Goal: Task Accomplishment & Management: Manage account settings

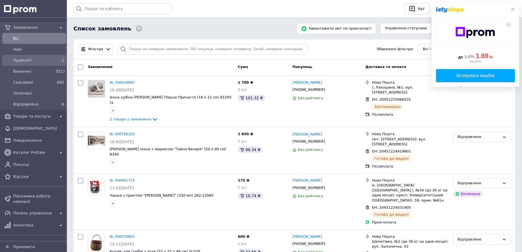
click at [25, 58] on span "Прийняті" at bounding box center [33, 60] width 40 height 5
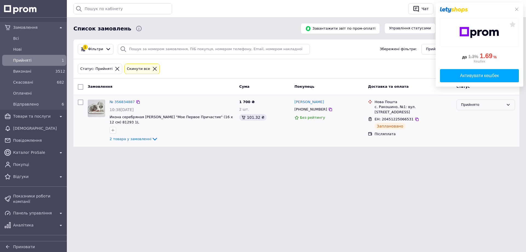
click at [471, 106] on div "Прийнято" at bounding box center [482, 105] width 43 height 6
click at [469, 148] on li "Відправлено" at bounding box center [486, 146] width 58 height 10
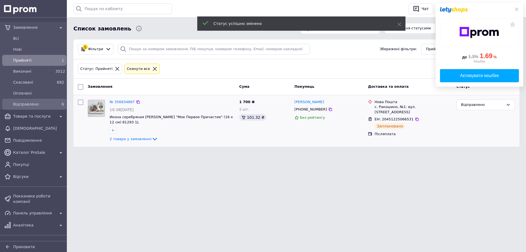
click at [44, 103] on span "Відправлено" at bounding box center [33, 103] width 40 height 5
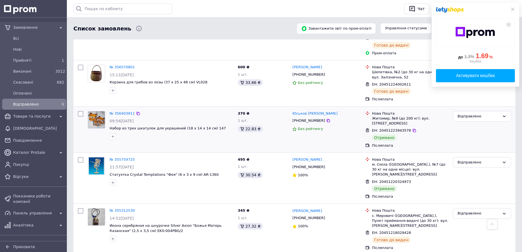
scroll to position [137, 0]
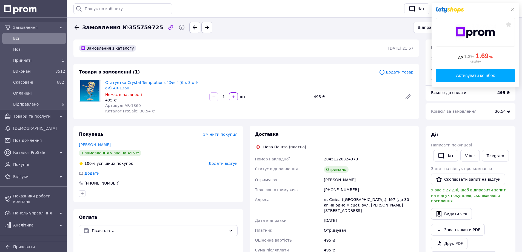
click at [227, 165] on span "Додати відгук" at bounding box center [223, 163] width 29 height 4
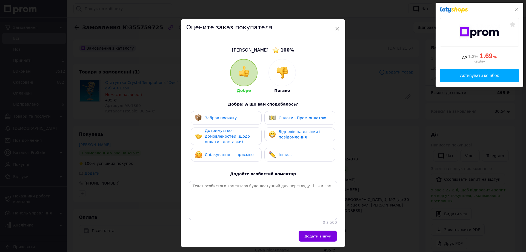
click at [245, 121] on div "Забрав посилку" at bounding box center [226, 117] width 62 height 7
click at [243, 134] on span "Дотримується домовленостей (щодо оплати і доставки)" at bounding box center [227, 136] width 45 height 16
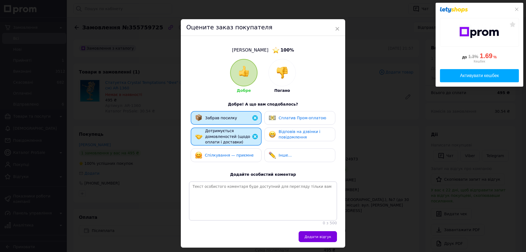
click at [277, 134] on div "Відповів на дзвінки і повідомлення" at bounding box center [300, 134] width 62 height 11
click at [242, 157] on span "Спілкування — приємне" at bounding box center [229, 155] width 49 height 4
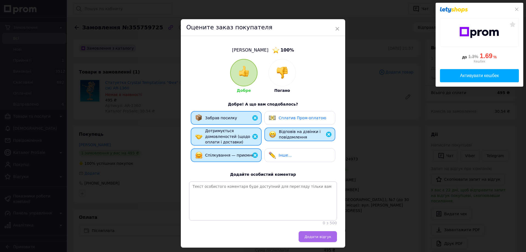
click at [309, 239] on span "Додати відгук" at bounding box center [318, 237] width 27 height 4
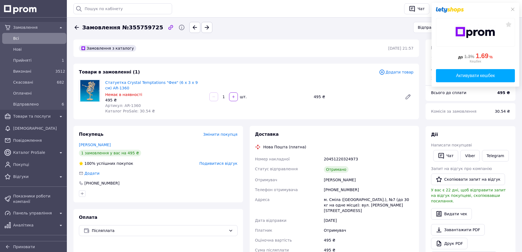
click at [510, 10] on div at bounding box center [475, 9] width 79 height 5
click at [513, 9] on icon at bounding box center [512, 9] width 3 height 3
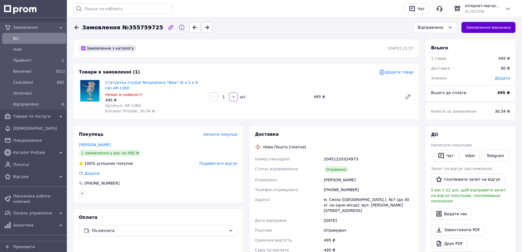
click at [484, 28] on button "Замовлення виконано" at bounding box center [489, 27] width 54 height 11
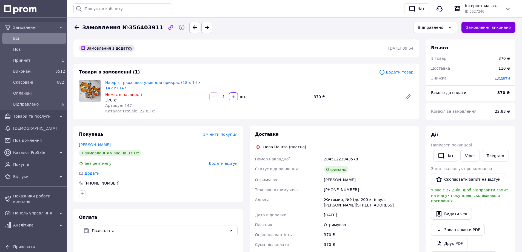
click at [229, 166] on span "Додати відгук" at bounding box center [223, 163] width 29 height 4
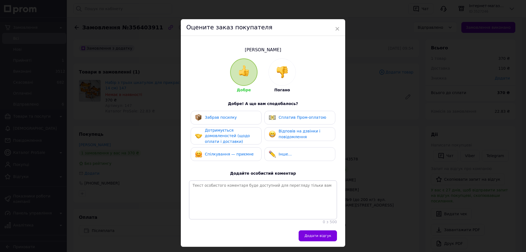
click at [233, 119] on div "Забрав посилку" at bounding box center [226, 117] width 62 height 7
click at [235, 131] on div "Дотримується домовленостей (щодо оплати і доставки)" at bounding box center [231, 135] width 52 height 17
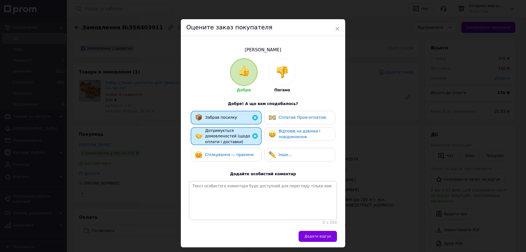
click at [279, 134] on span "Відповів на дзвінки і повідомлення" at bounding box center [300, 134] width 42 height 10
click at [239, 155] on span "Спілкування — приємне" at bounding box center [229, 154] width 49 height 4
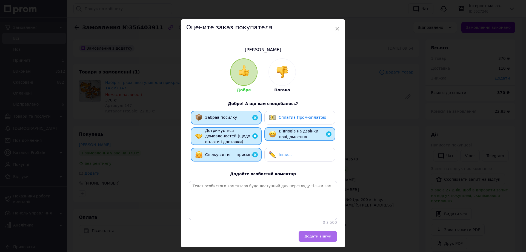
click at [325, 238] on span "Додати відгук" at bounding box center [318, 236] width 27 height 4
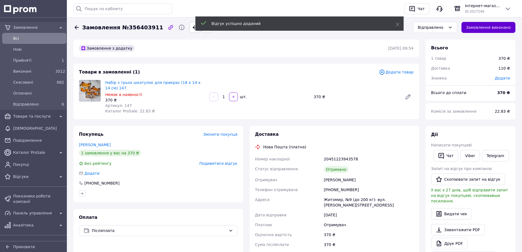
click at [493, 29] on button "Замовлення виконано" at bounding box center [489, 27] width 54 height 11
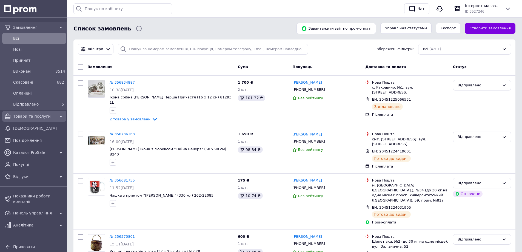
click at [25, 115] on span "Товари та послуги" at bounding box center [34, 115] width 42 height 5
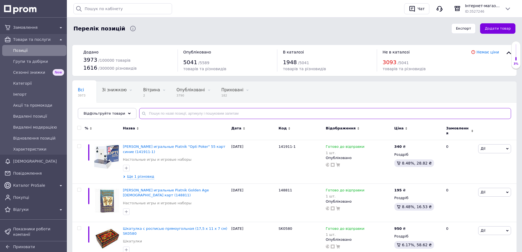
click at [188, 115] on input "text" at bounding box center [325, 113] width 372 height 11
paste input "MEM-017"
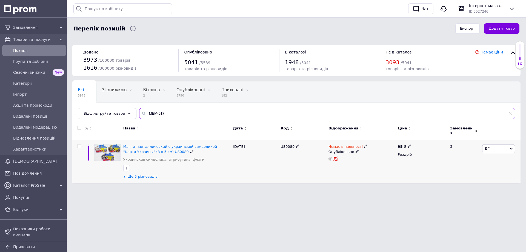
type input "MEM-017"
click at [144, 174] on span "Ще 5 різновидів" at bounding box center [142, 176] width 30 height 5
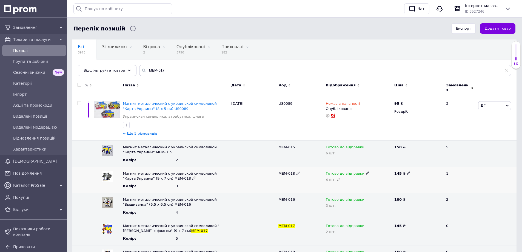
scroll to position [76, 0]
